Goal: Task Accomplishment & Management: Manage account settings

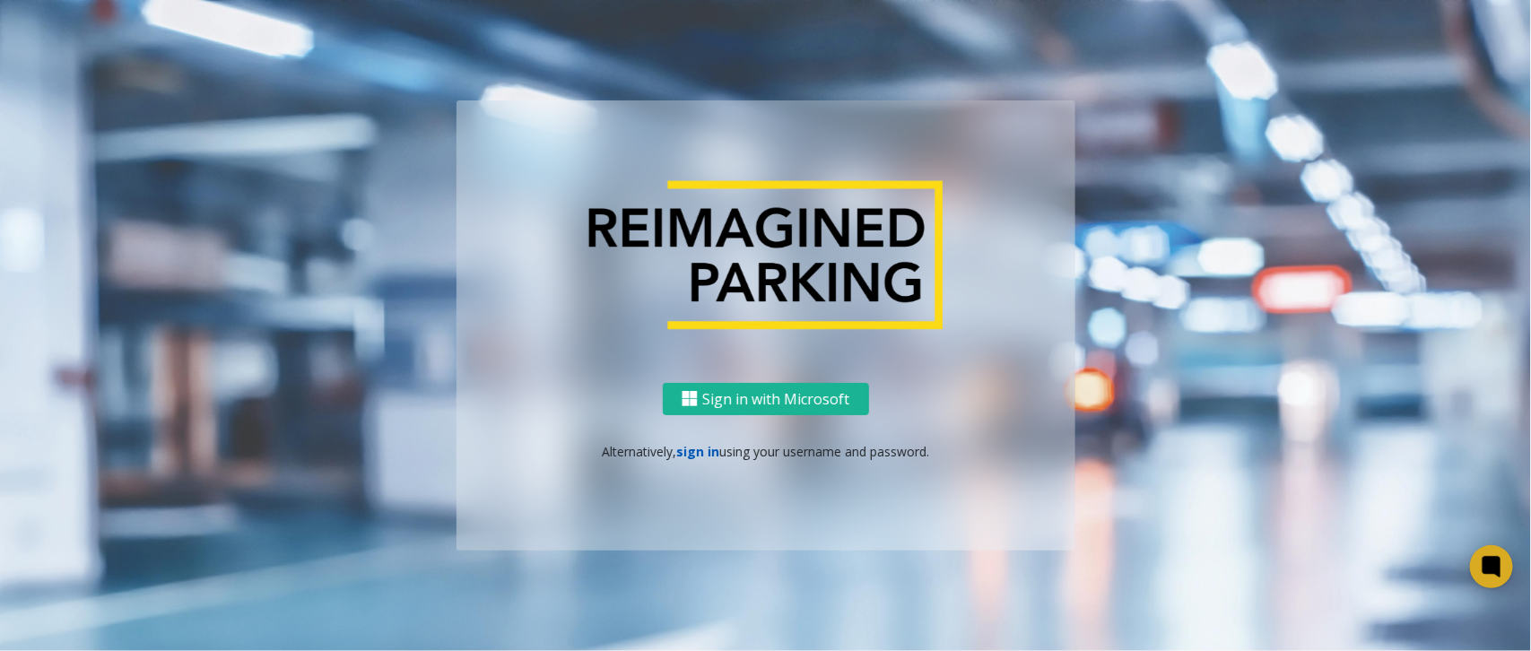
click at [709, 456] on link "sign in" at bounding box center [697, 451] width 43 height 17
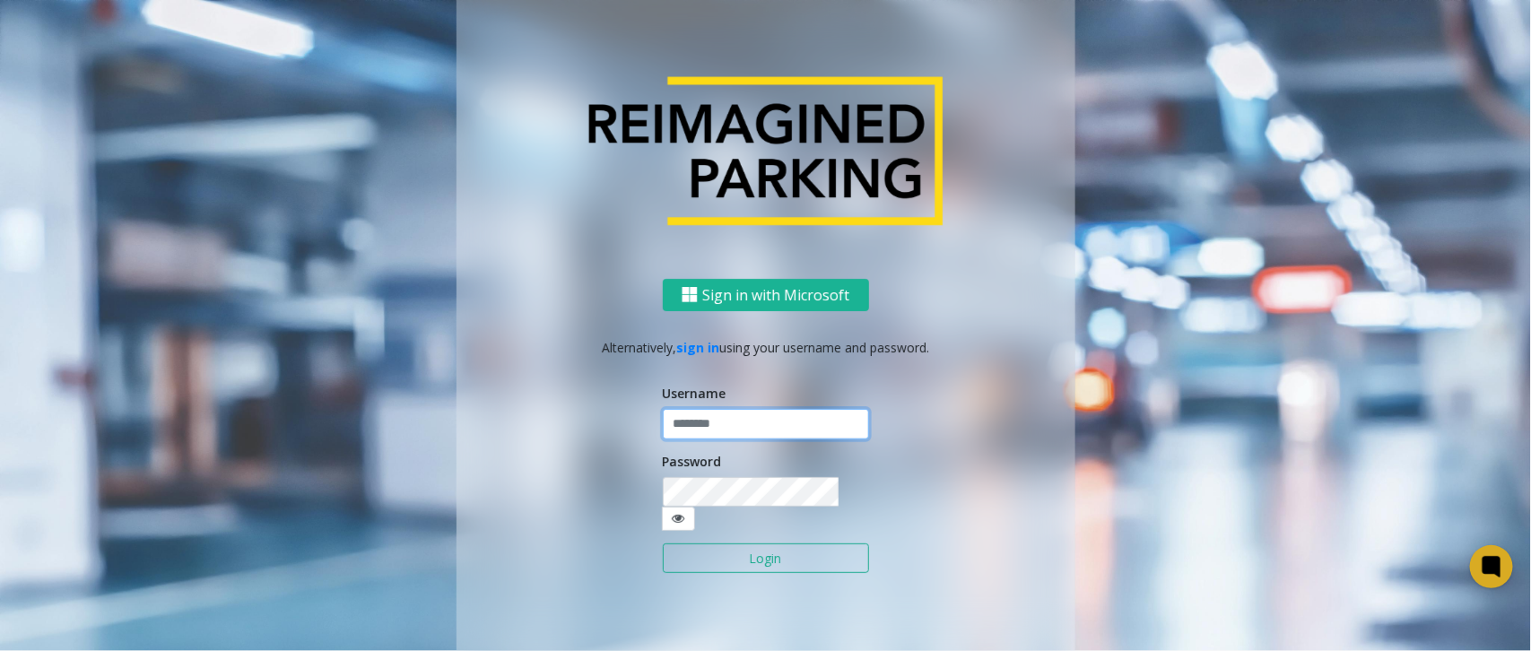
click at [724, 432] on input "text" at bounding box center [766, 424] width 206 height 30
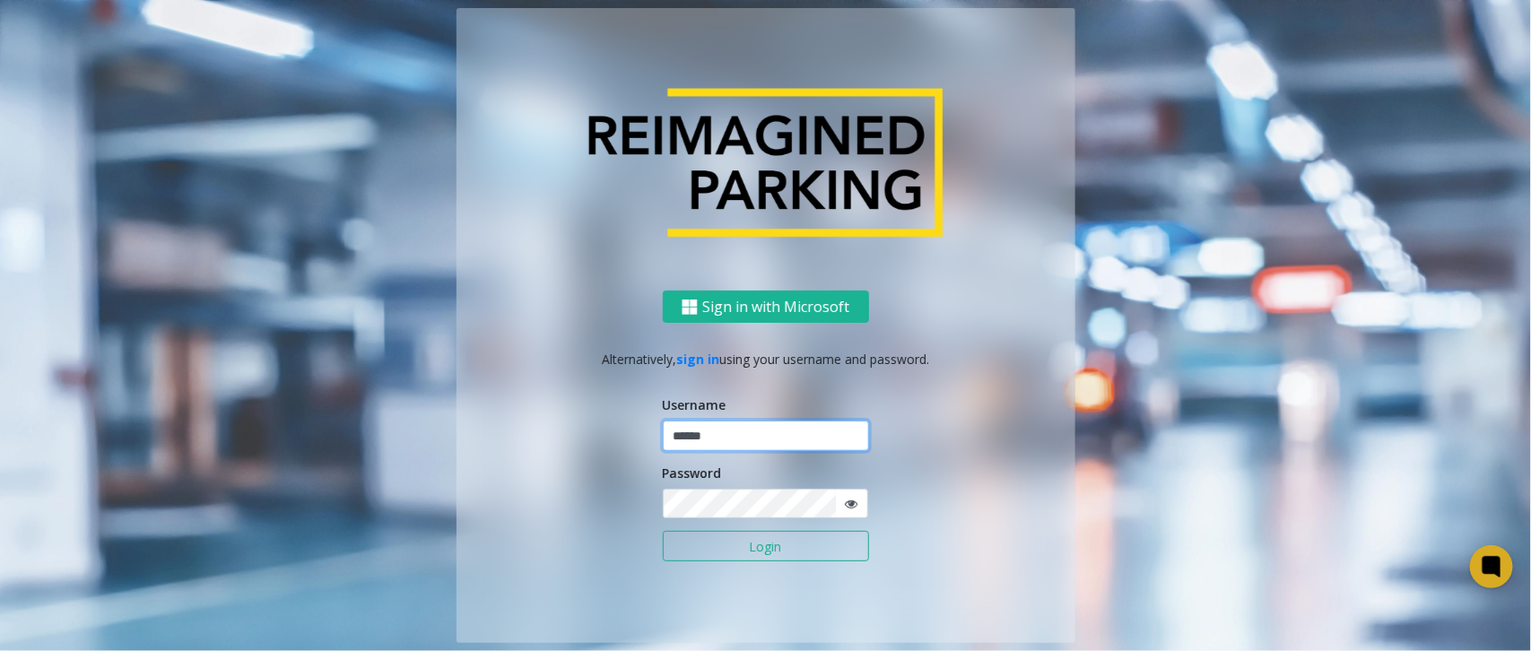
type input "******"
click at [663, 531] on button "Login" at bounding box center [766, 546] width 206 height 30
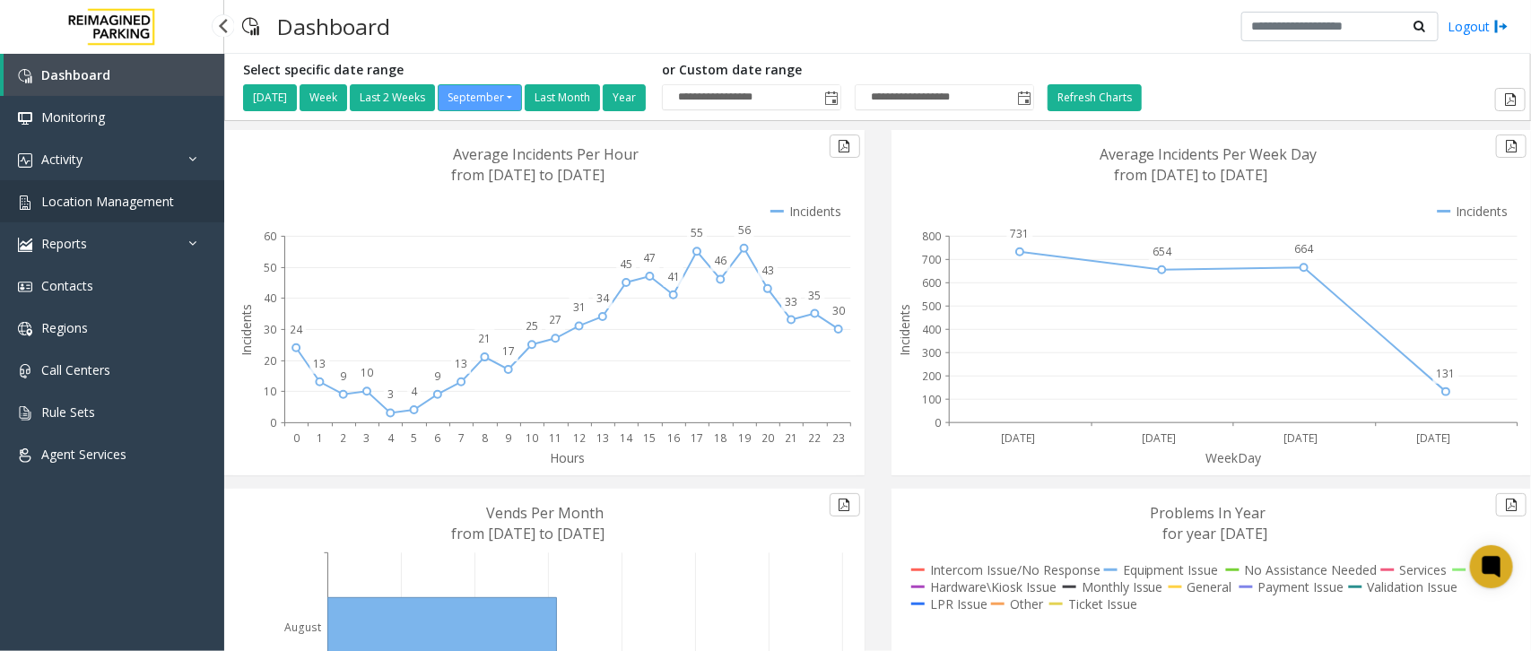
click at [179, 202] on link "Location Management" at bounding box center [112, 201] width 224 height 42
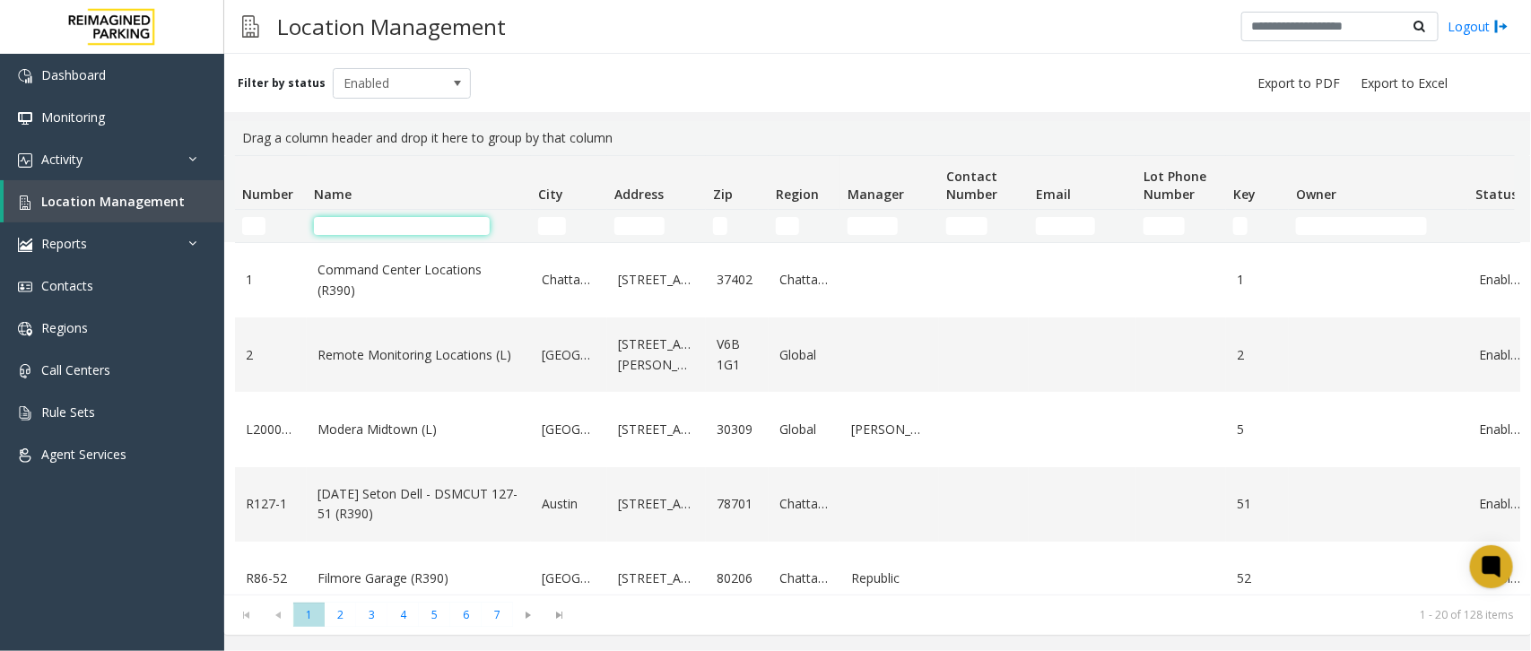
click at [422, 222] on input "Name Filter" at bounding box center [402, 226] width 176 height 18
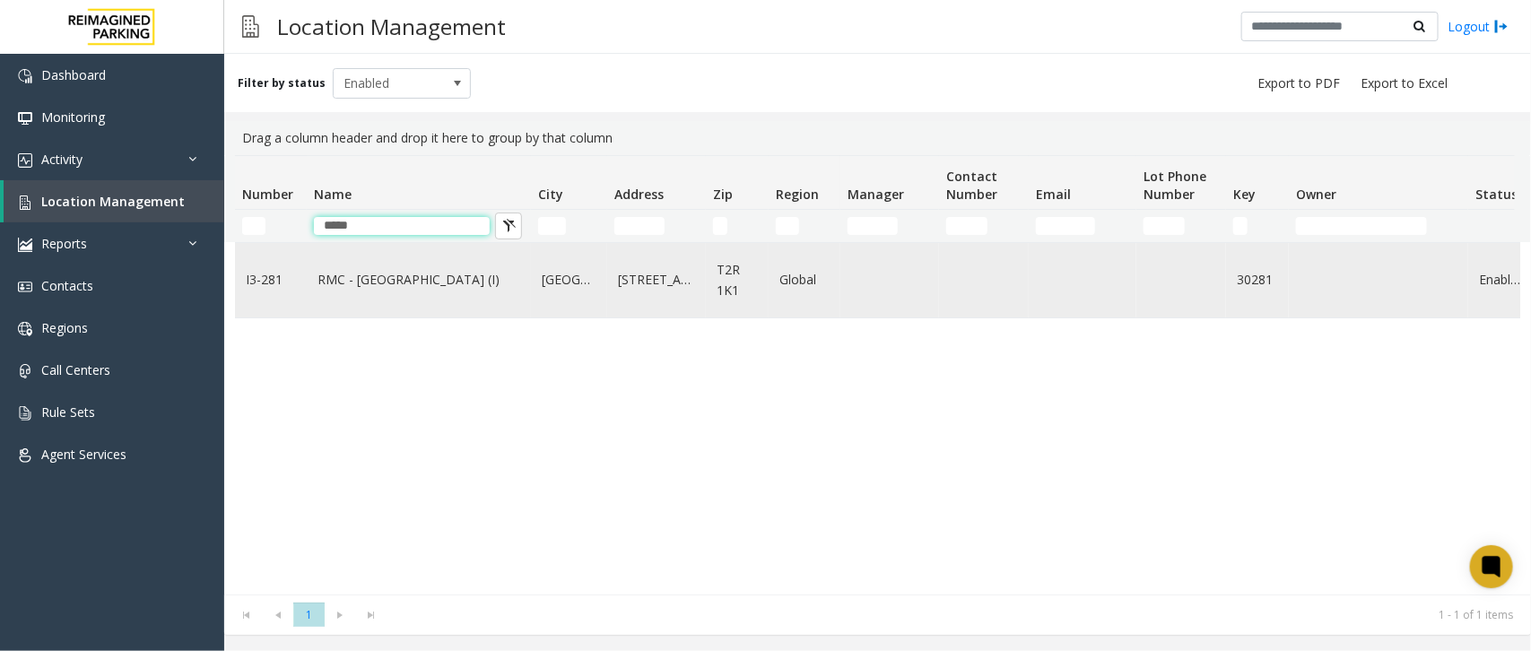
type input "*****"
click at [454, 288] on link "RMC - [GEOGRAPHIC_DATA] (I)" at bounding box center [418, 280] width 203 height 20
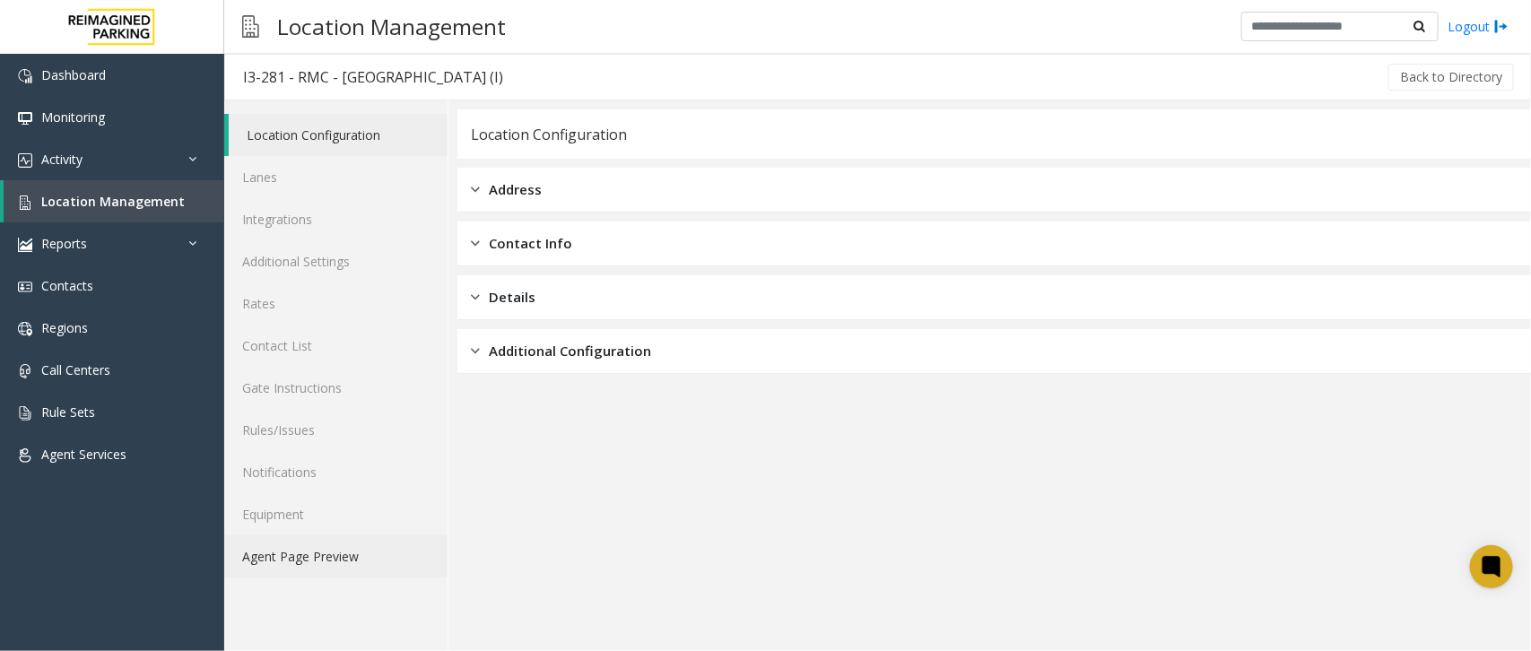
click at [261, 562] on link "Agent Page Preview" at bounding box center [335, 556] width 223 height 42
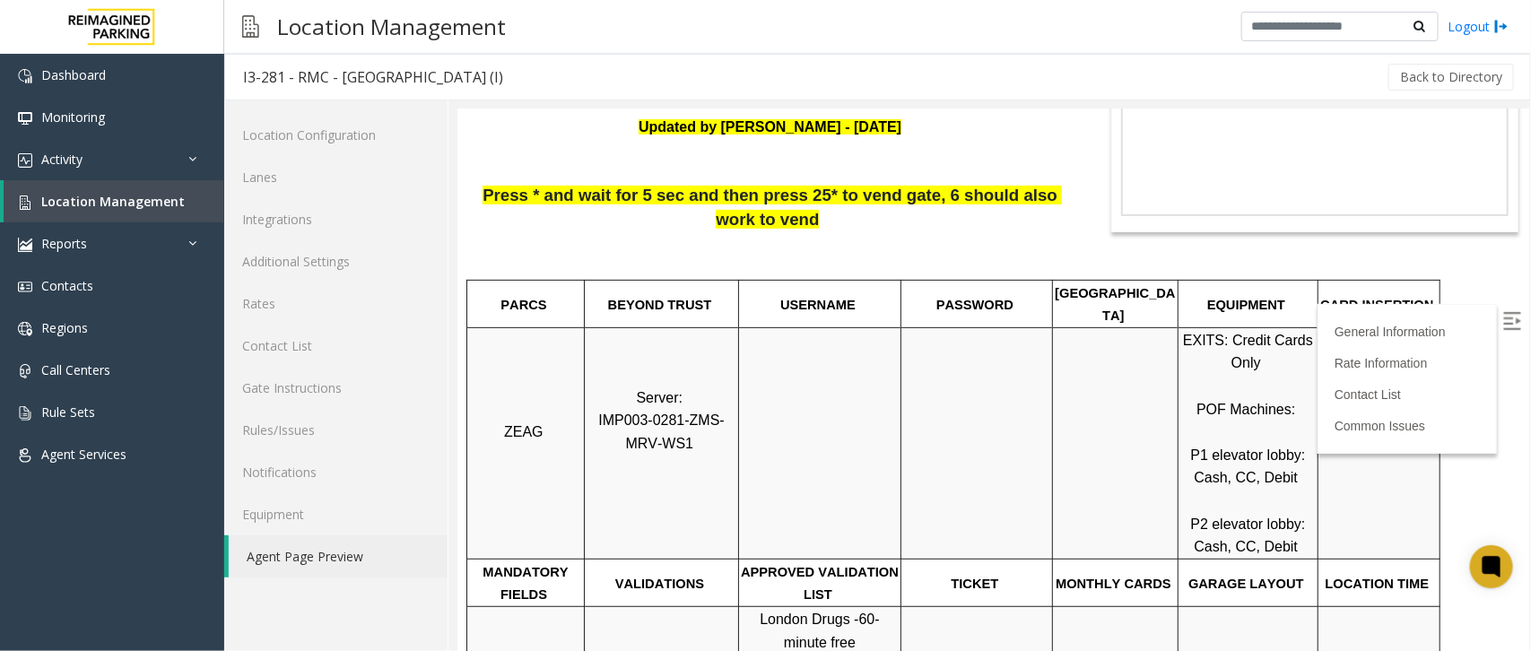
scroll to position [336, 0]
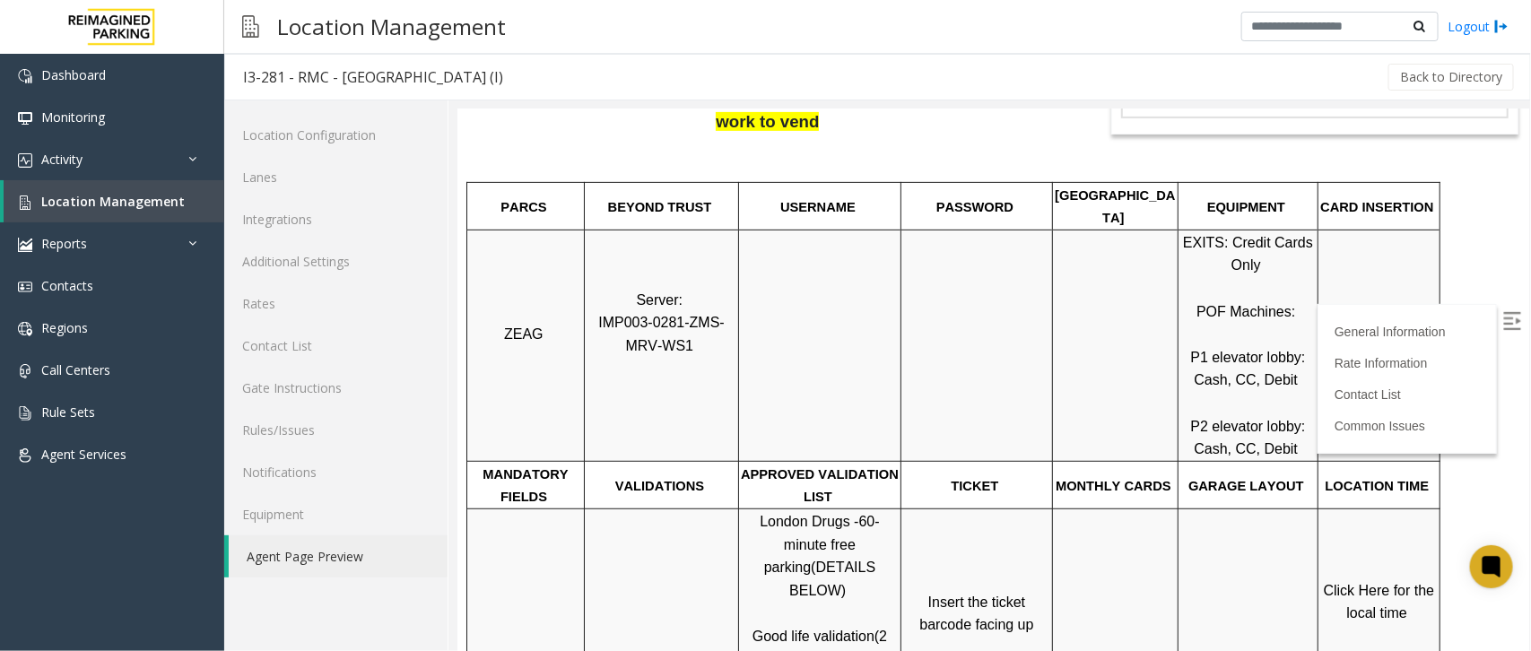
click at [1502, 320] on img at bounding box center [1511, 320] width 18 height 18
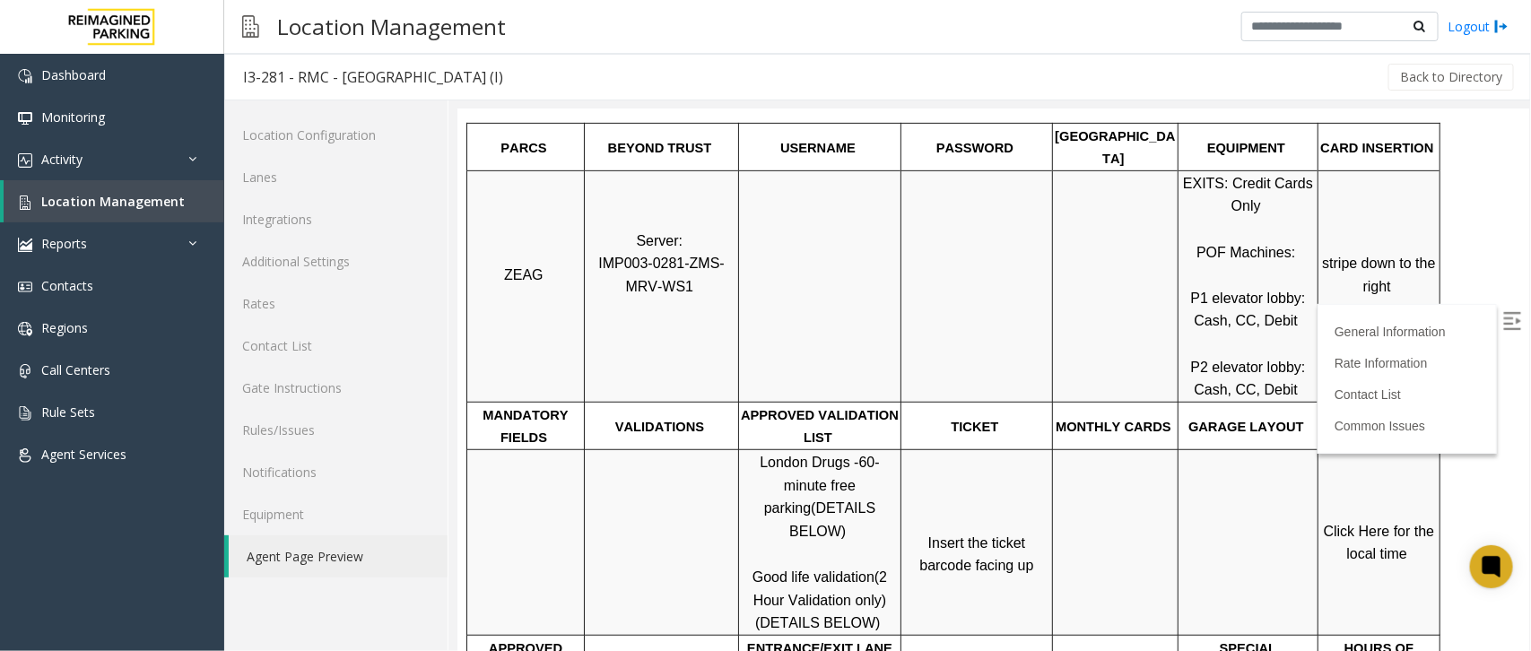
scroll to position [448, 0]
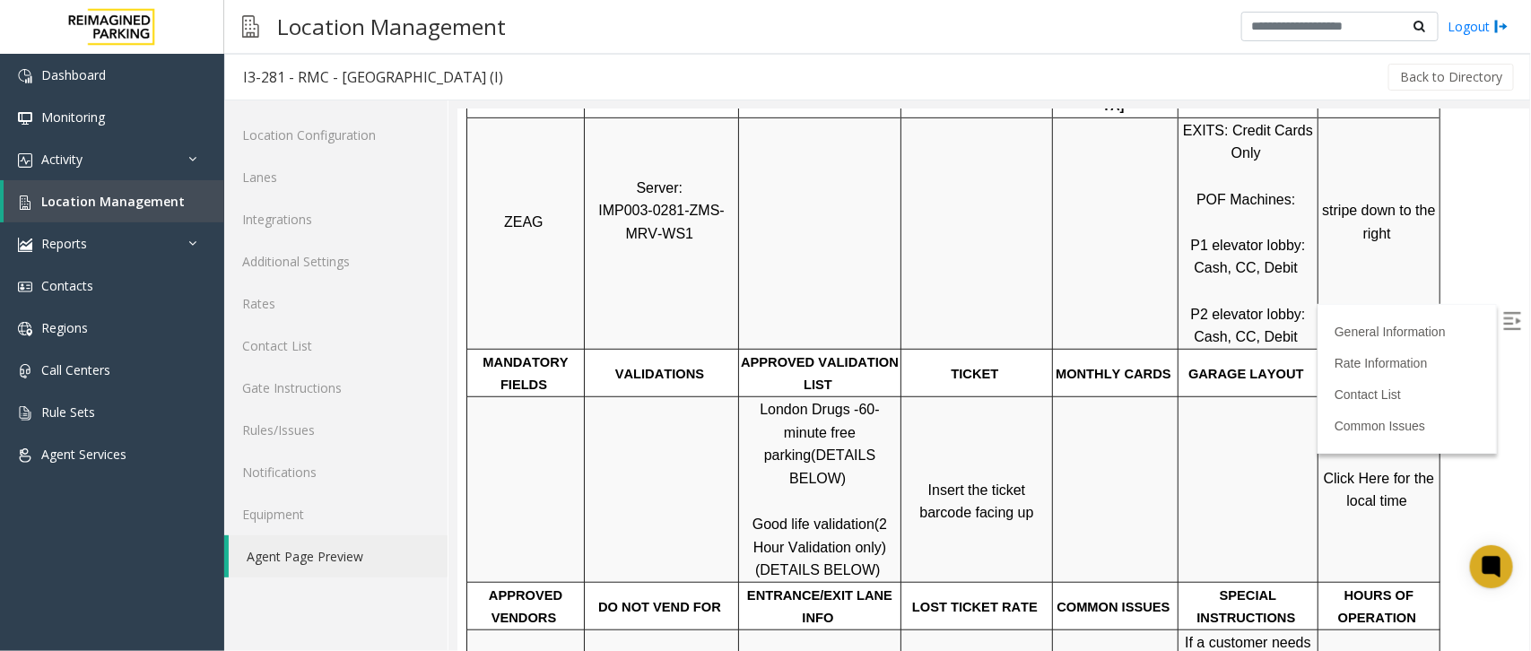
click at [687, 486] on p at bounding box center [661, 489] width 152 height 46
click at [195, 204] on link "Location Management" at bounding box center [114, 201] width 221 height 42
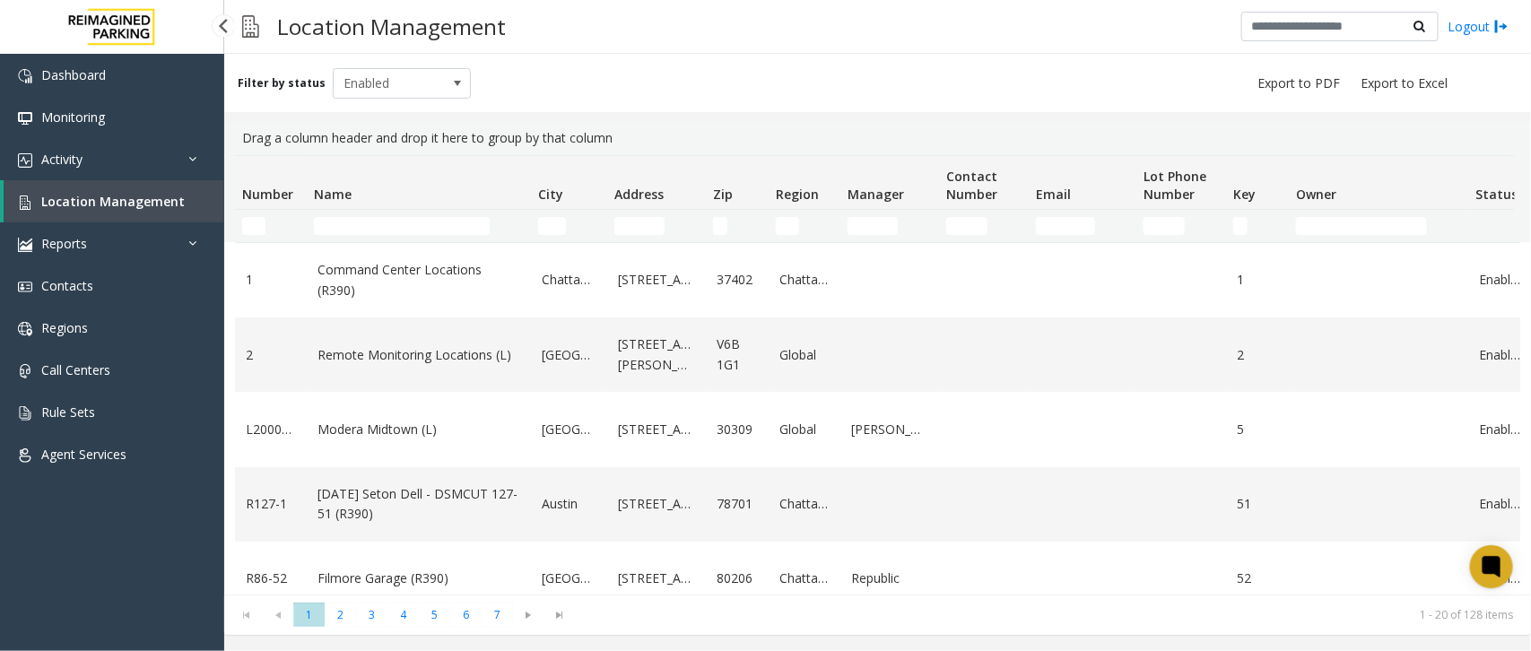
click at [171, 197] on span "Location Management" at bounding box center [113, 201] width 144 height 17
click at [391, 222] on input "Name Filter" at bounding box center [402, 226] width 176 height 18
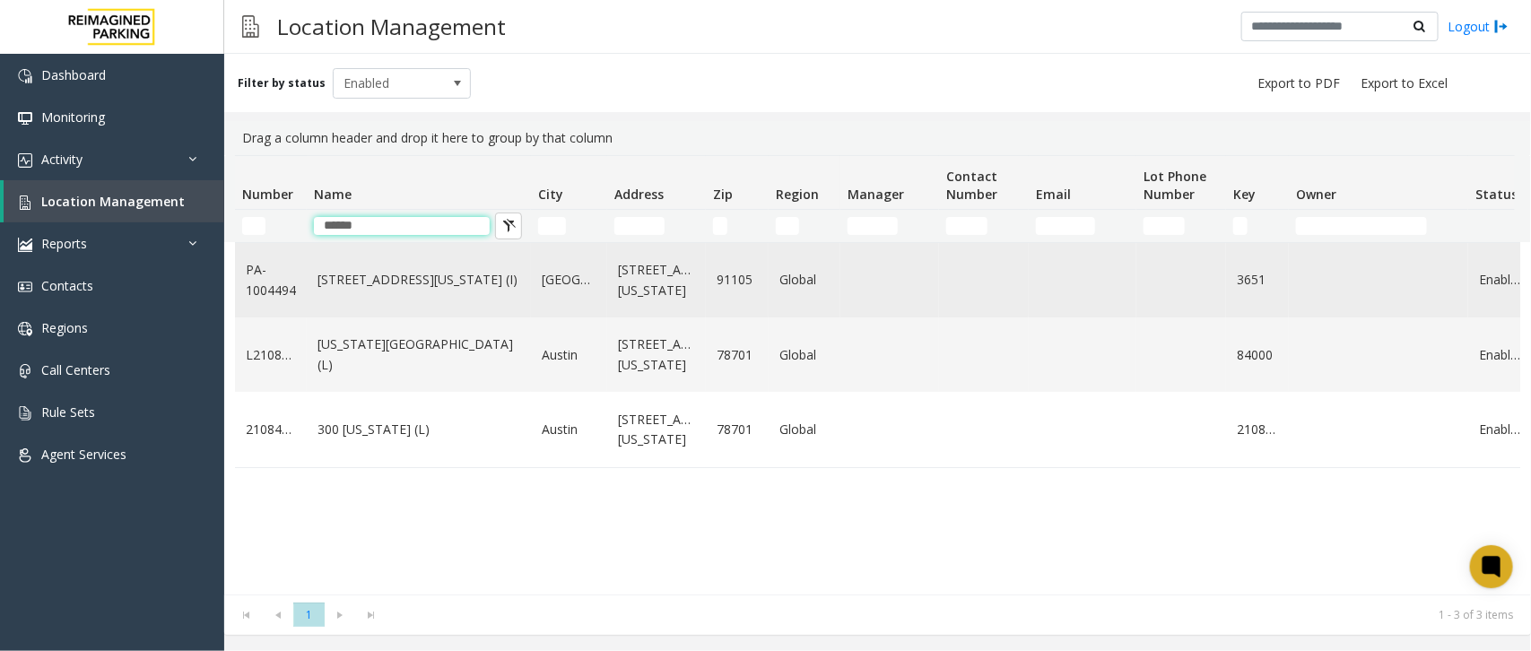
type input "******"
click at [422, 281] on link "[STREET_ADDRESS][US_STATE] (I)" at bounding box center [418, 280] width 203 height 20
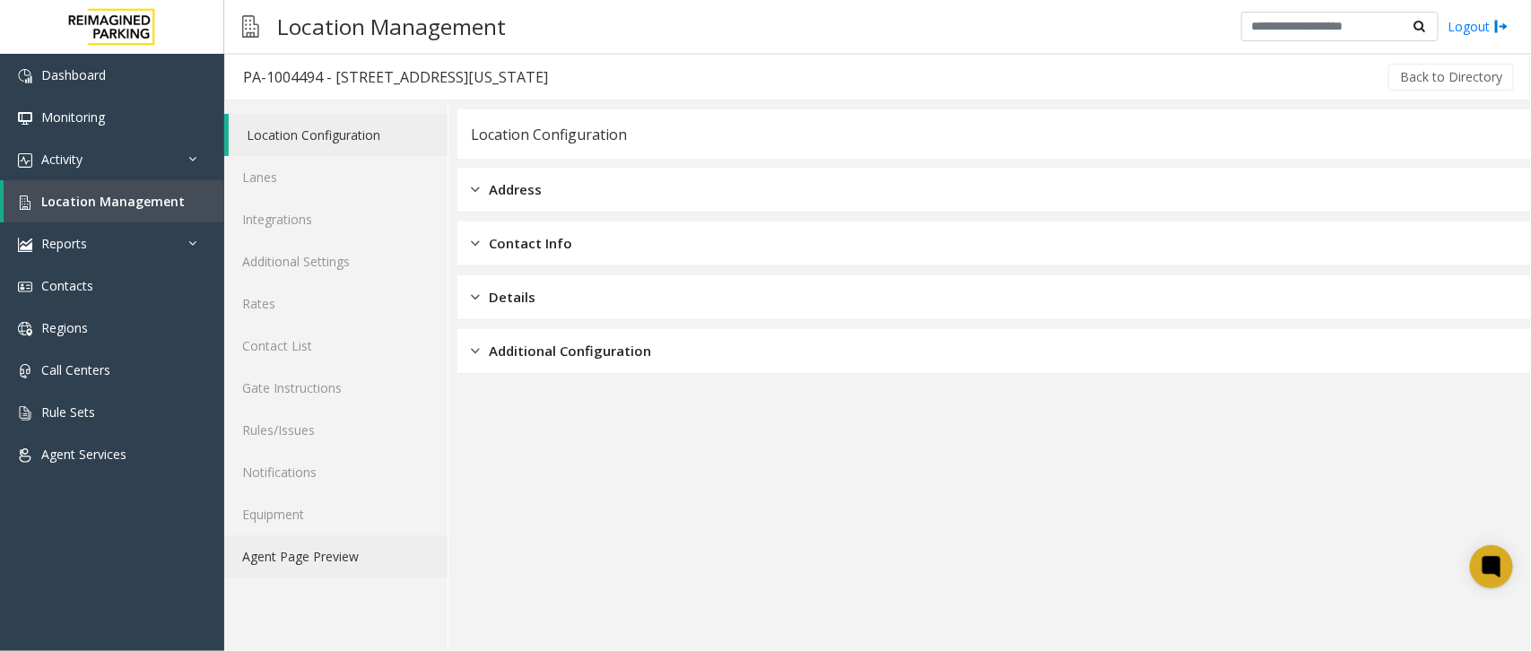
click at [424, 561] on link "Agent Page Preview" at bounding box center [335, 556] width 223 height 42
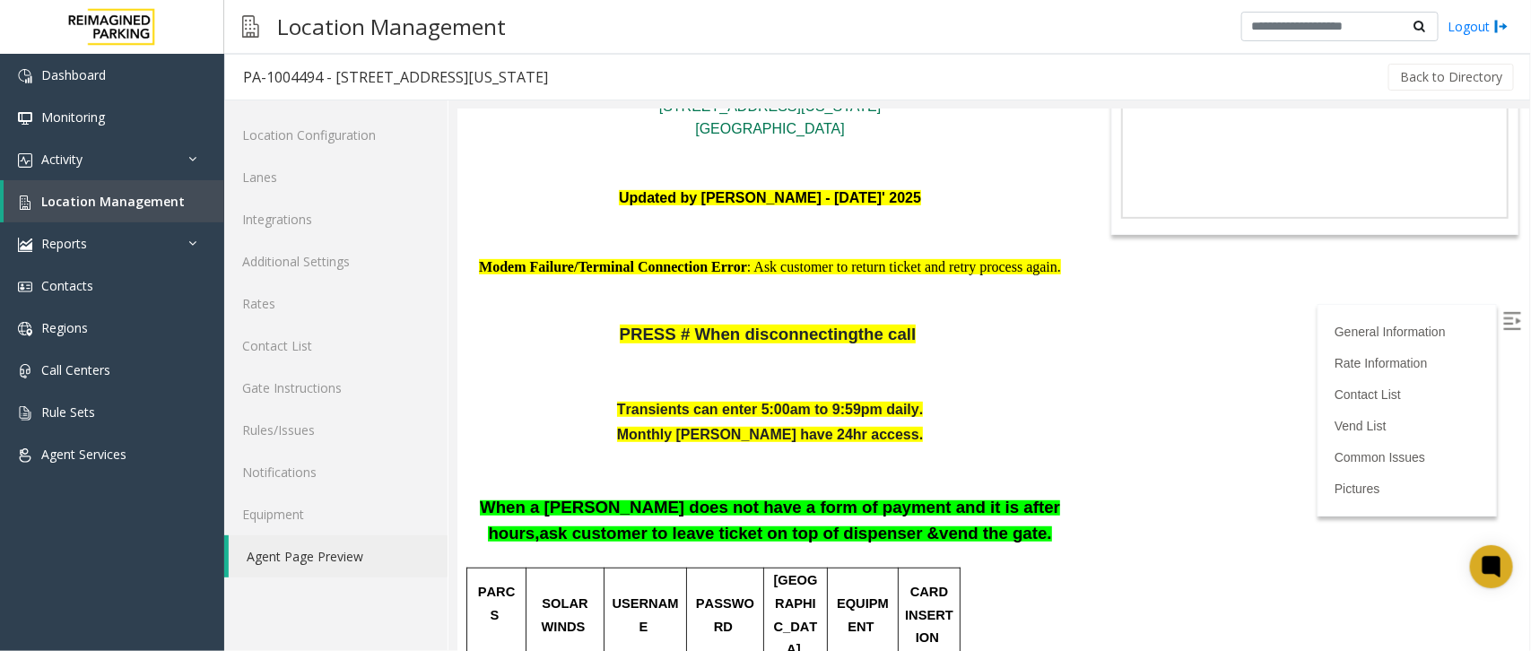
scroll to position [561, 0]
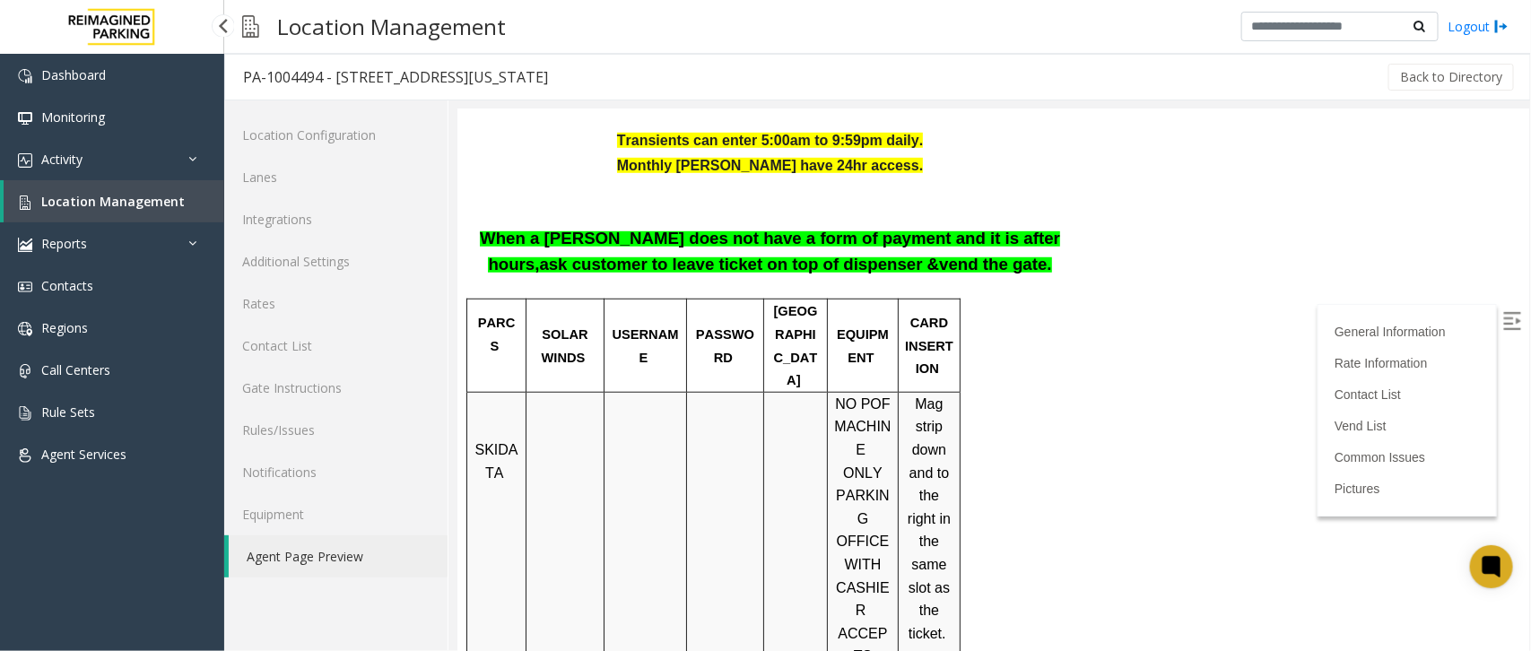
click at [177, 198] on link "Location Management" at bounding box center [114, 201] width 221 height 42
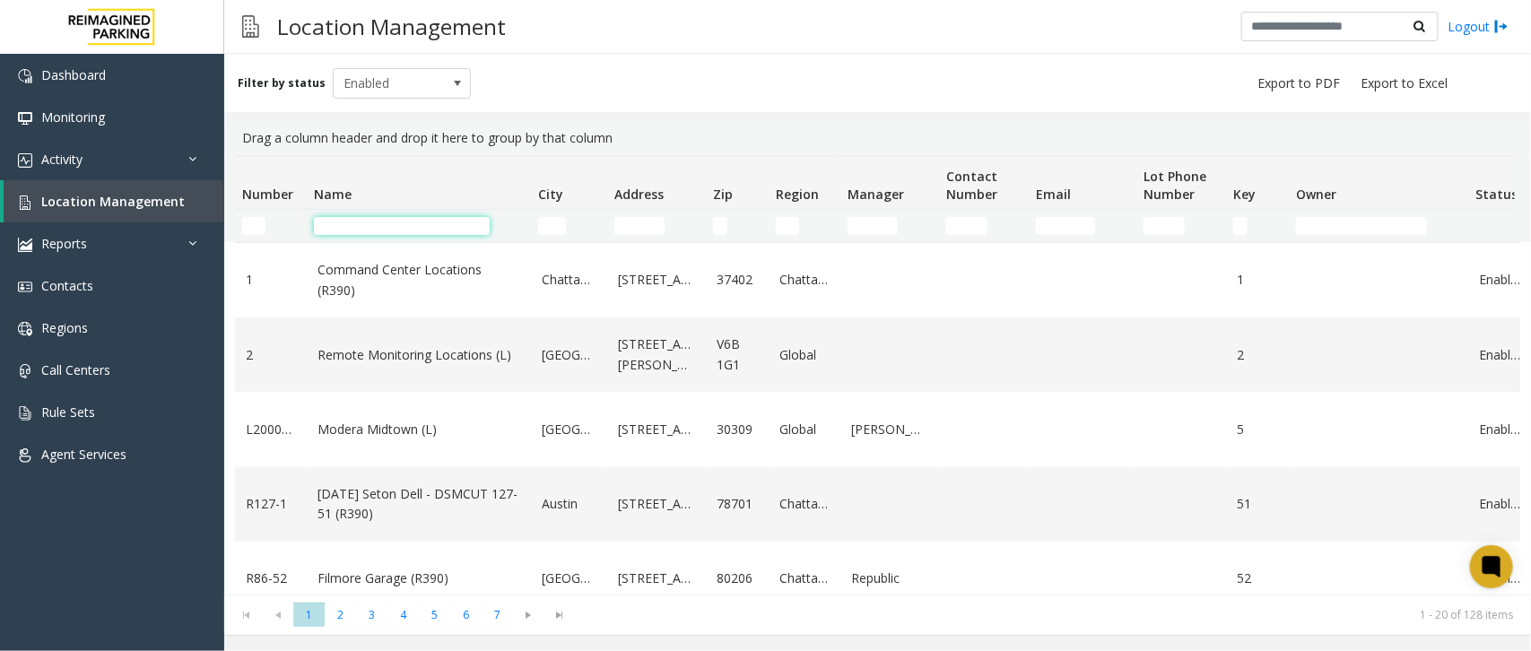
click at [404, 226] on input "Name Filter" at bounding box center [402, 226] width 176 height 18
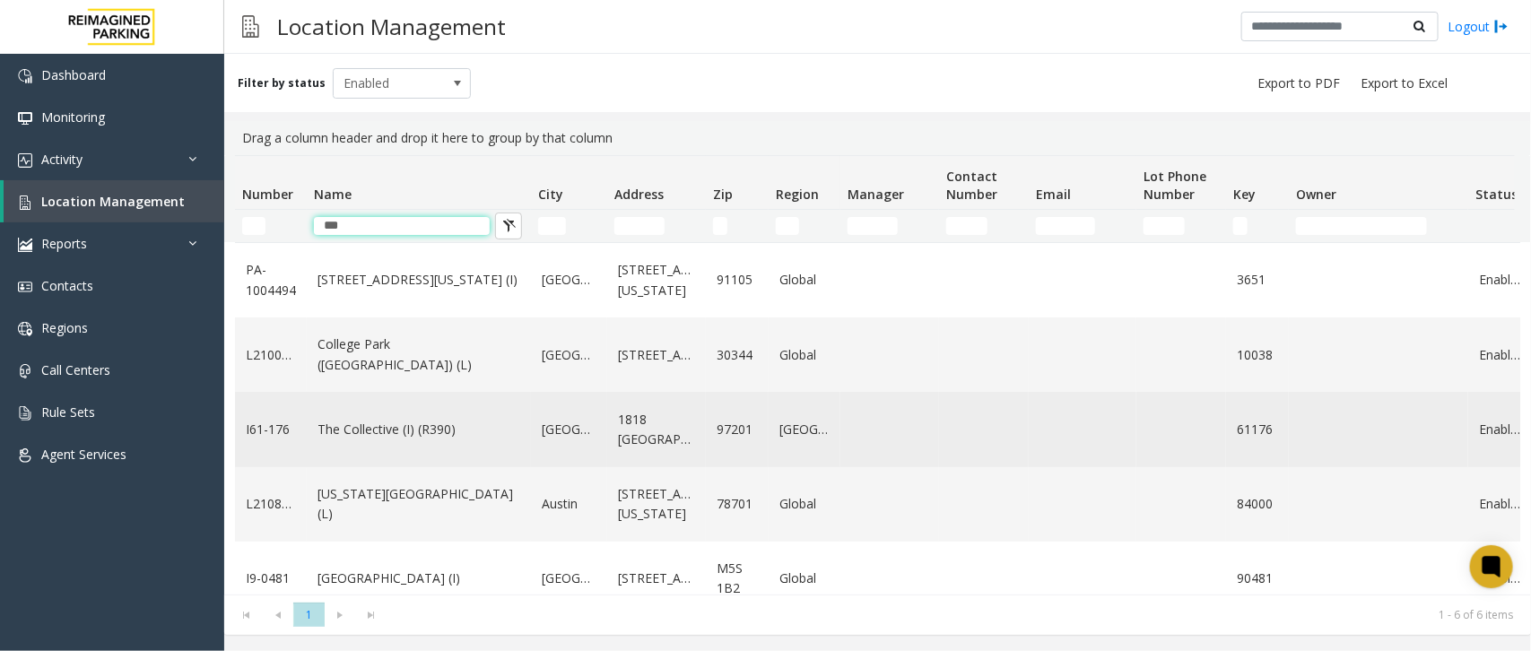
scroll to position [114, 0]
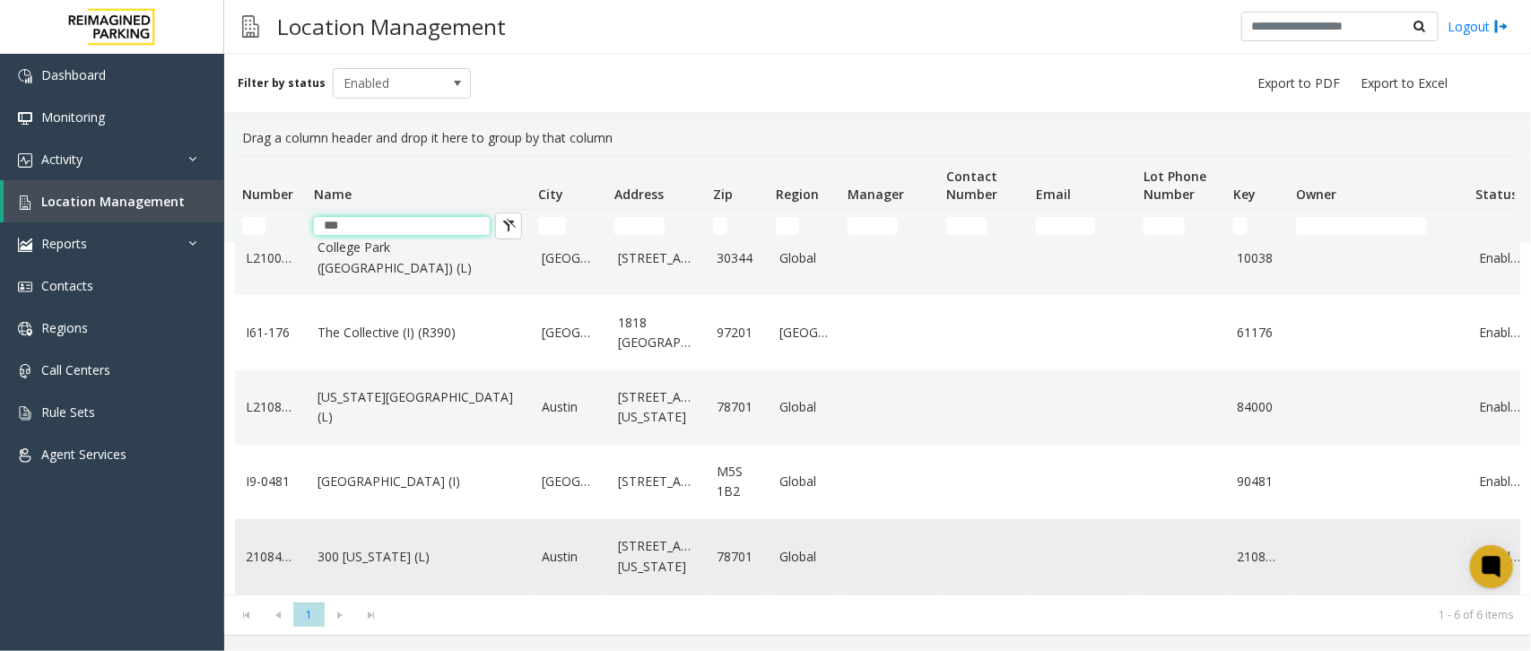
type input "***"
click at [401, 547] on link "300 [US_STATE] (L)" at bounding box center [418, 557] width 203 height 20
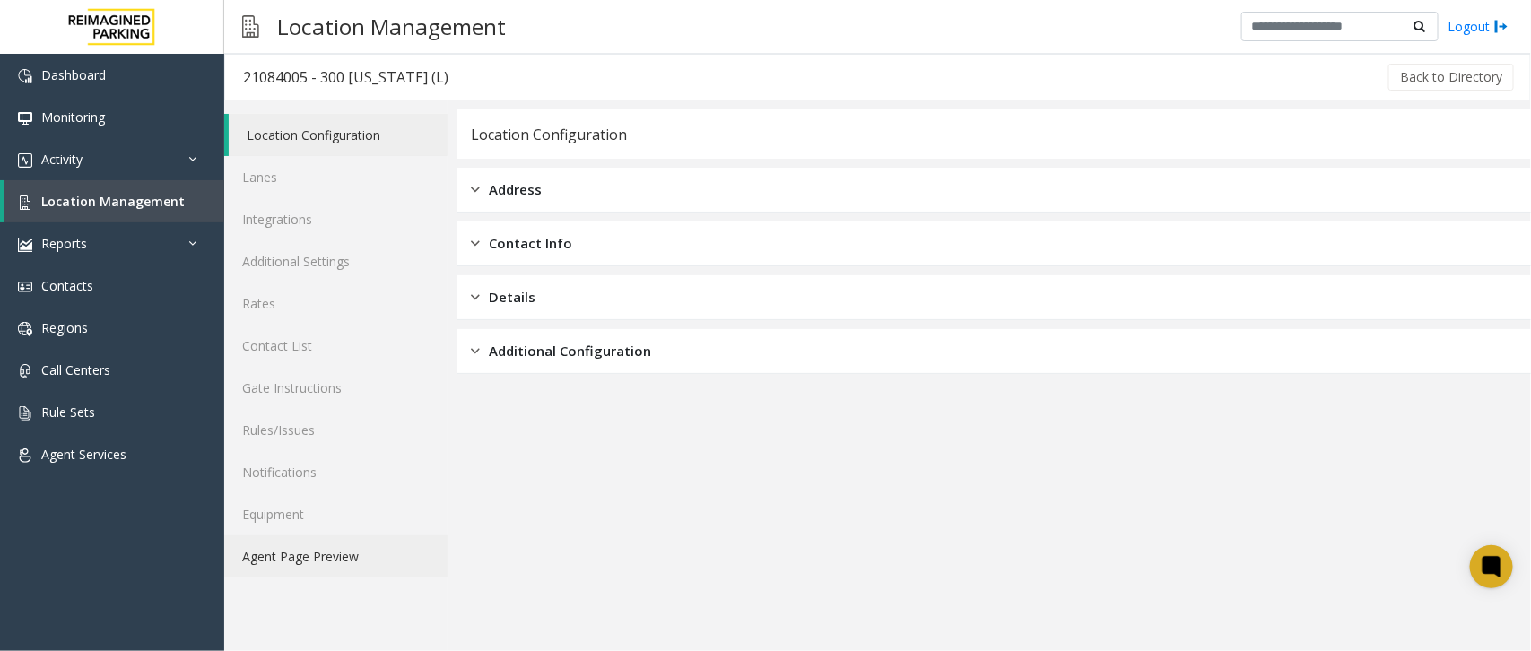
click at [357, 561] on link "Agent Page Preview" at bounding box center [335, 556] width 223 height 42
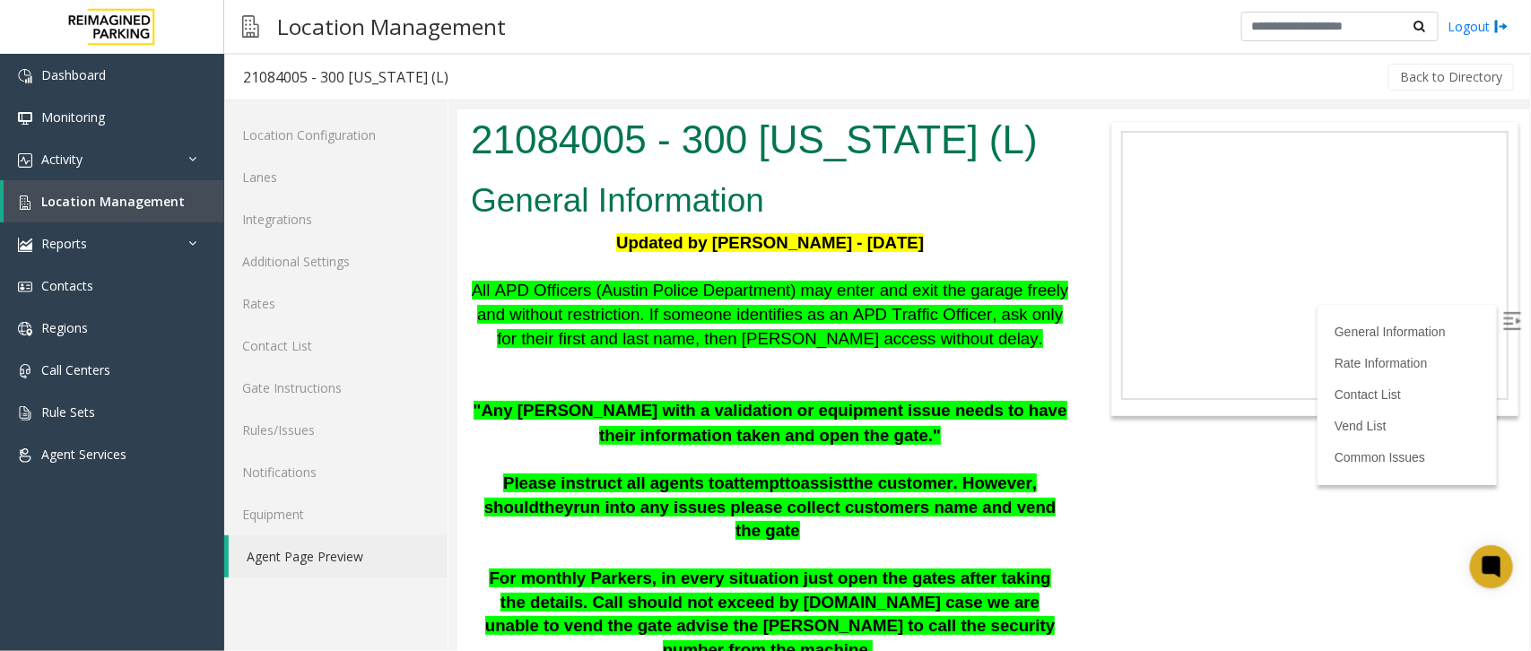
click at [290, 561] on link "Agent Page Preview" at bounding box center [338, 556] width 219 height 42
click at [172, 202] on span "Location Management" at bounding box center [113, 201] width 144 height 17
